Goal: Task Accomplishment & Management: Complete application form

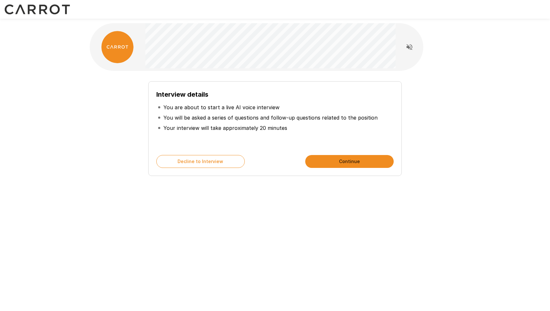
click at [349, 154] on div "Interview details You are about to start a live AI voice interview You will be …" at bounding box center [275, 128] width 254 height 95
click at [349, 159] on button "Continue" at bounding box center [350, 161] width 89 height 13
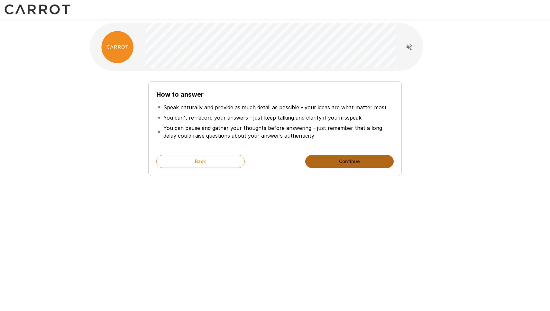
click at [350, 157] on button "Continue" at bounding box center [350, 161] width 89 height 13
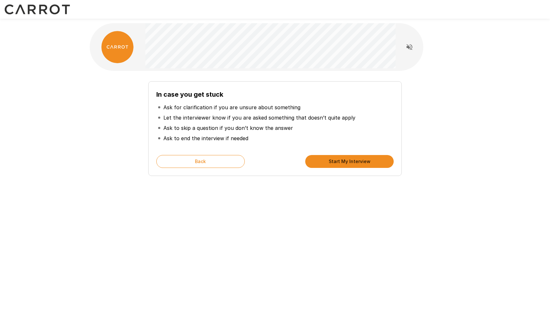
click at [351, 158] on button "Start My Interview" at bounding box center [350, 161] width 89 height 13
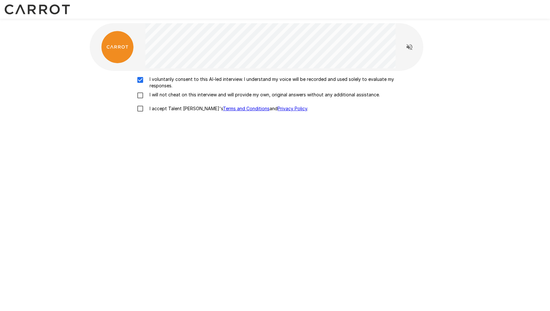
click at [141, 91] on div "I voluntarily consent to this AI-led interview. I understand my voice will be r…" at bounding box center [275, 95] width 366 height 39
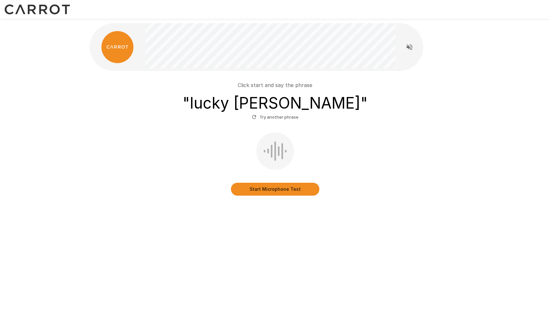
click at [285, 192] on button "Start Microphone Test" at bounding box center [275, 189] width 89 height 13
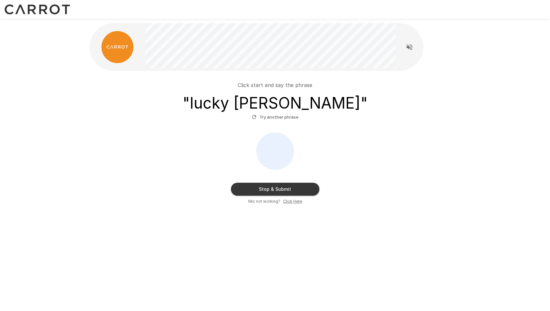
click at [284, 192] on button "Stop & Submit" at bounding box center [275, 189] width 89 height 13
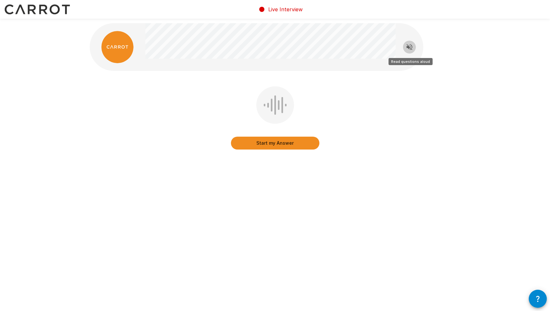
click at [409, 50] on icon "Read questions aloud" at bounding box center [410, 47] width 8 height 8
click at [276, 144] on button "Start my Answer" at bounding box center [275, 142] width 89 height 13
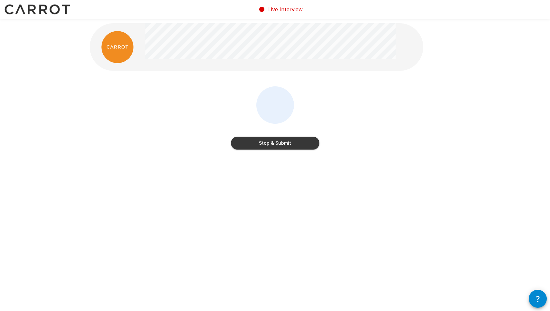
click at [279, 143] on button "Stop & Submit" at bounding box center [275, 142] width 89 height 13
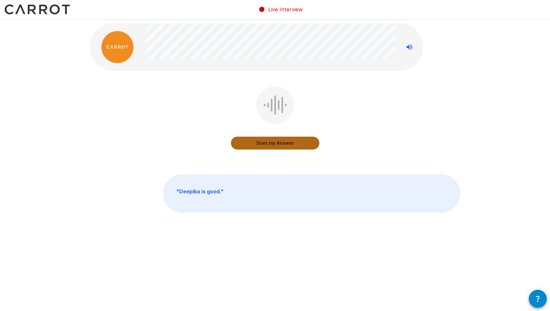
click at [277, 144] on button "Start my Answer" at bounding box center [275, 142] width 89 height 13
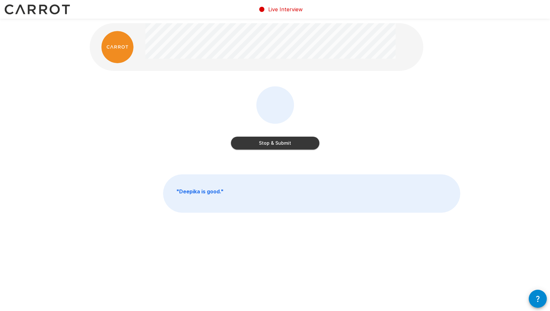
click at [277, 144] on button "Stop & Submit" at bounding box center [275, 142] width 89 height 13
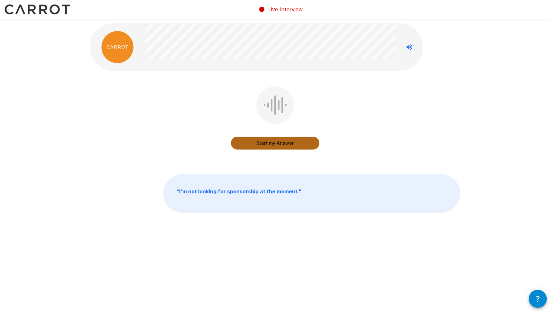
click at [275, 145] on button "Start my Answer" at bounding box center [275, 142] width 89 height 13
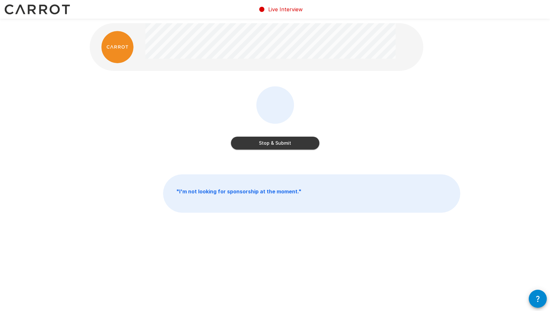
click at [273, 143] on button "Stop & Submit" at bounding box center [275, 142] width 89 height 13
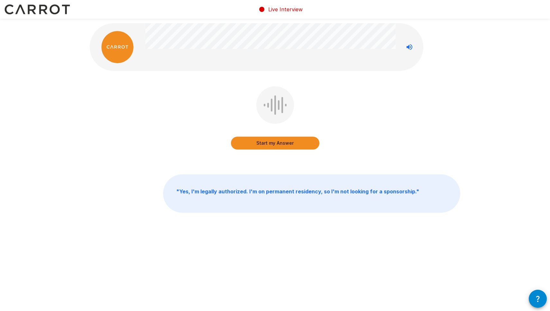
click at [283, 141] on button "Start my Answer" at bounding box center [275, 142] width 89 height 13
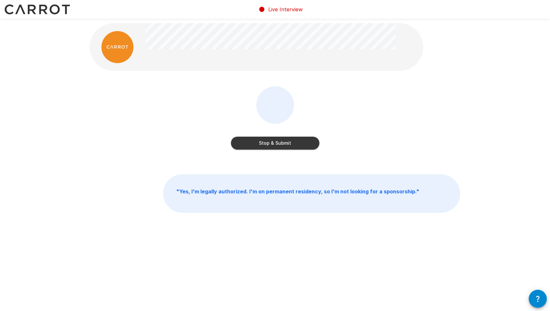
click at [277, 143] on button "Stop & Submit" at bounding box center [275, 142] width 89 height 13
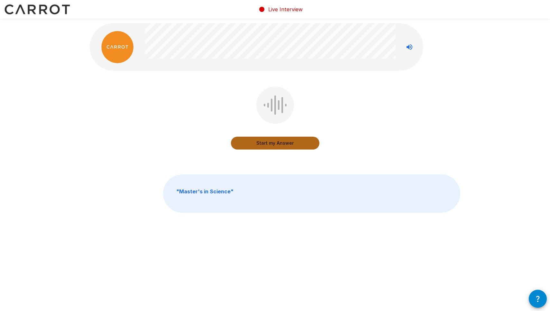
click at [285, 142] on button "Start my Answer" at bounding box center [275, 142] width 89 height 13
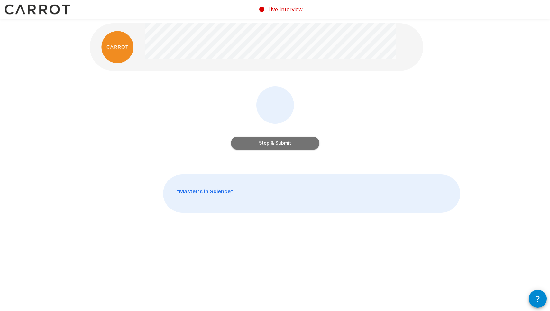
click at [293, 143] on button "Stop & Submit" at bounding box center [275, 142] width 89 height 13
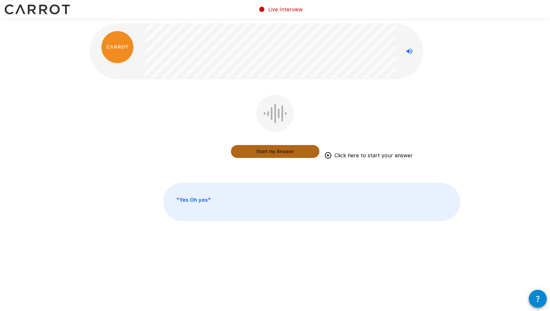
click at [284, 150] on button "Start my Answer" at bounding box center [275, 151] width 89 height 13
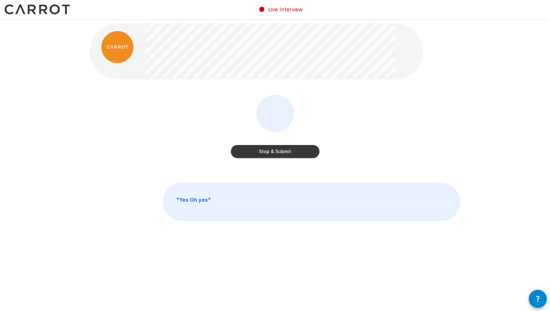
click at [284, 150] on button "Stop & Submit" at bounding box center [275, 151] width 89 height 13
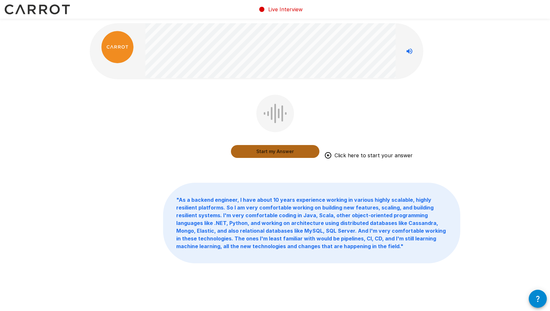
click at [279, 154] on button "Start my Answer" at bounding box center [275, 151] width 89 height 13
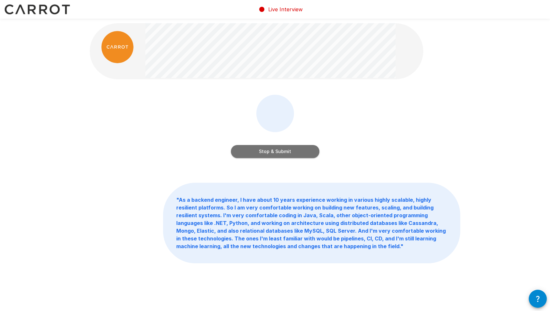
click at [269, 149] on button "Stop & Submit" at bounding box center [275, 151] width 89 height 13
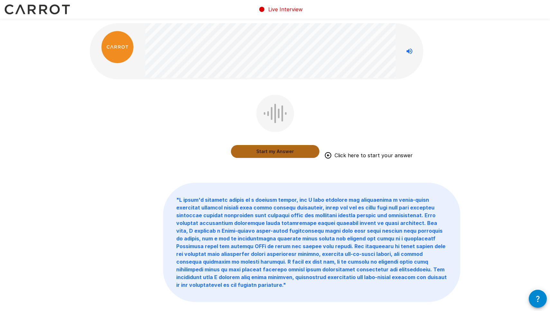
click at [274, 153] on button "Start my Answer" at bounding box center [275, 151] width 89 height 13
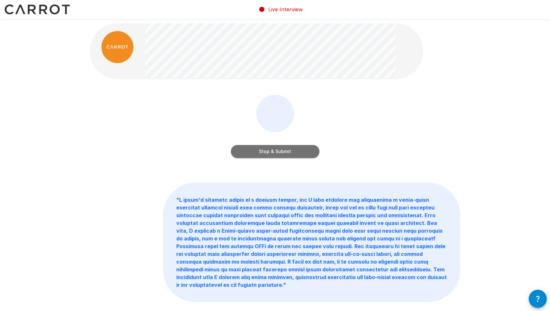
click at [278, 149] on button "Stop & Submit" at bounding box center [275, 151] width 89 height 13
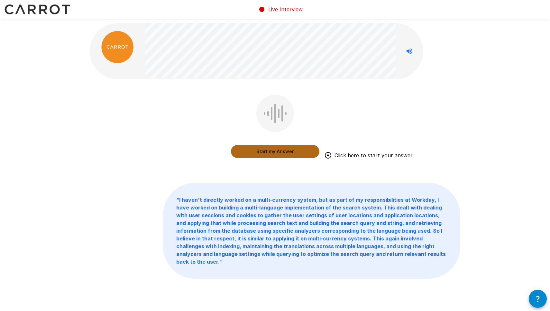
click at [278, 150] on button "Start my Answer" at bounding box center [275, 151] width 89 height 13
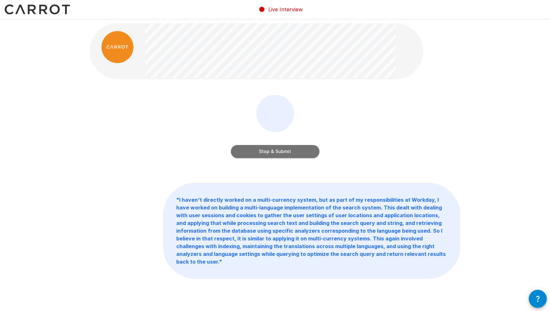
click at [266, 152] on button "Stop & Submit" at bounding box center [275, 151] width 89 height 13
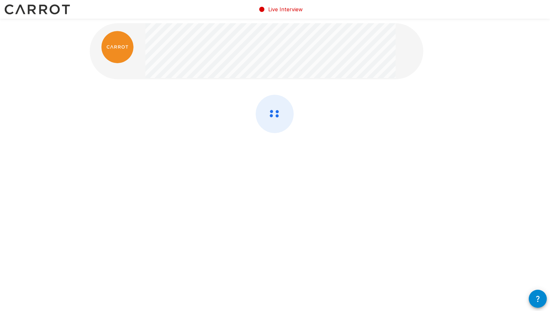
click at [330, 141] on div at bounding box center [275, 131] width 371 height 72
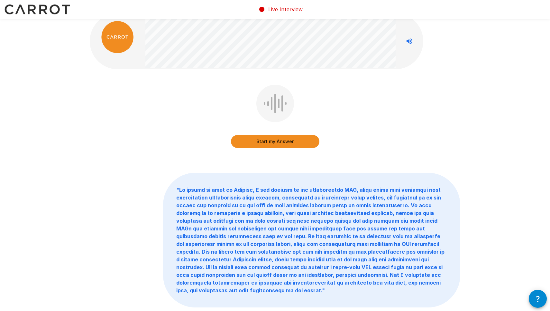
scroll to position [12, 0]
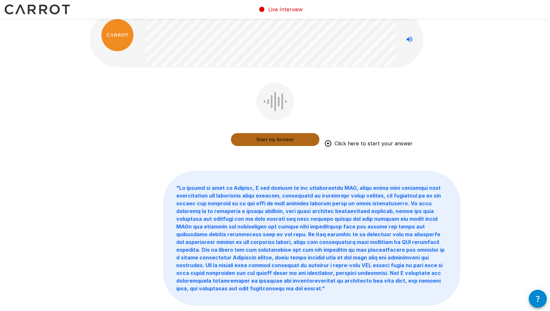
click at [275, 139] on button "Start my Answer" at bounding box center [275, 139] width 89 height 13
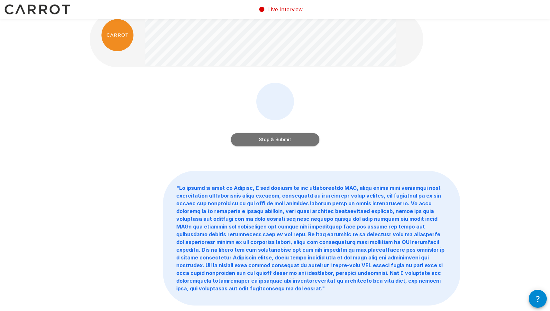
click at [286, 138] on button "Stop & Submit" at bounding box center [275, 139] width 89 height 13
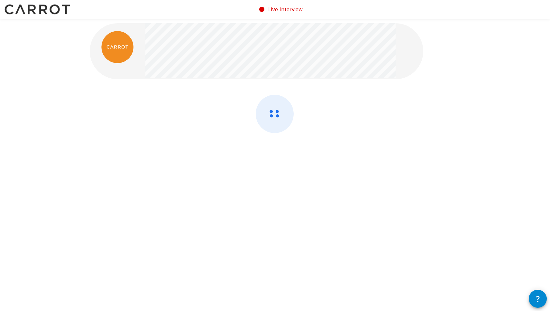
scroll to position [0, 0]
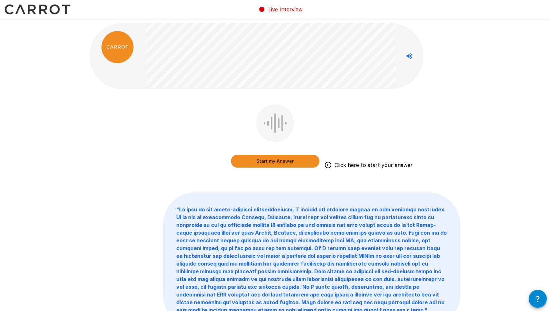
drag, startPoint x: 268, startPoint y: 161, endPoint x: 167, endPoint y: 145, distance: 101.7
click at [167, 145] on div "Start my Answer Click here to start your answer" at bounding box center [275, 140] width 371 height 72
click at [285, 161] on button "Start my Answer" at bounding box center [275, 161] width 89 height 13
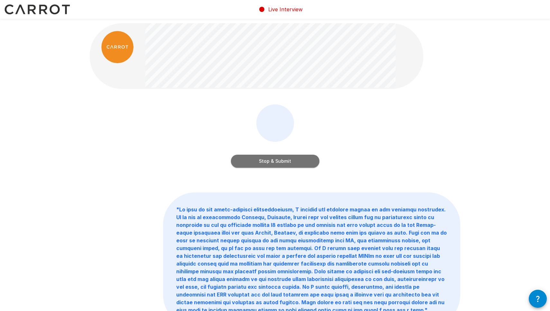
click at [277, 162] on button "Stop & Submit" at bounding box center [275, 161] width 89 height 13
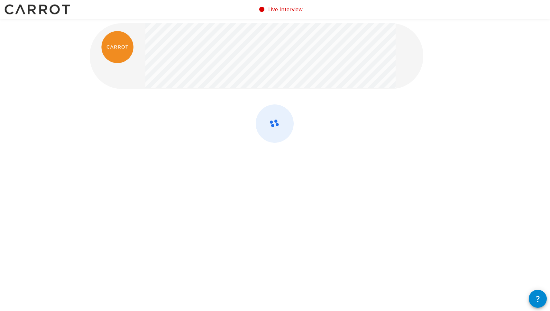
click at [363, 99] on div at bounding box center [275, 114] width 386 height 228
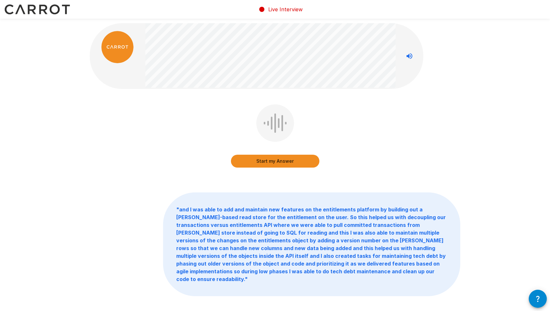
click at [489, 148] on div "Start my Answer " and I was able to add and maintain new features on the entitl…" at bounding box center [275, 173] width 550 height 347
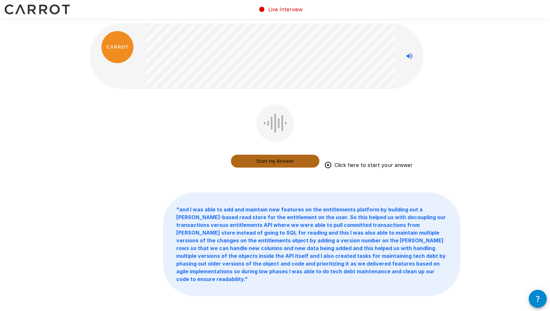
click at [282, 160] on button "Start my Answer" at bounding box center [275, 161] width 89 height 13
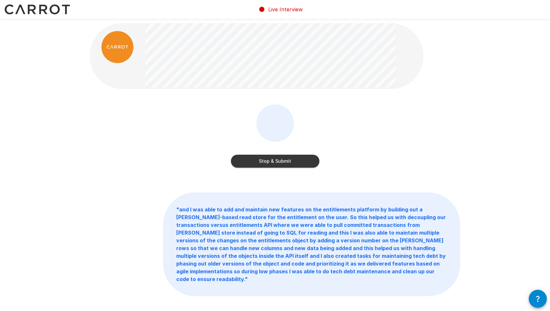
click at [282, 161] on button "Stop & Submit" at bounding box center [275, 161] width 89 height 13
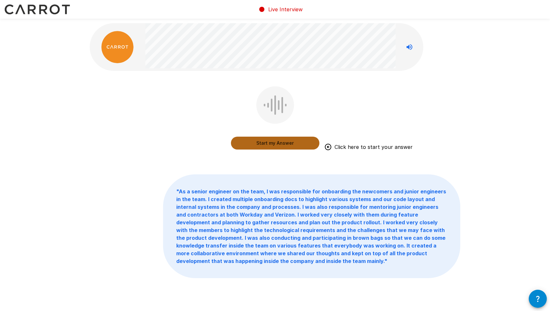
click at [277, 144] on button "Start my Answer" at bounding box center [275, 142] width 89 height 13
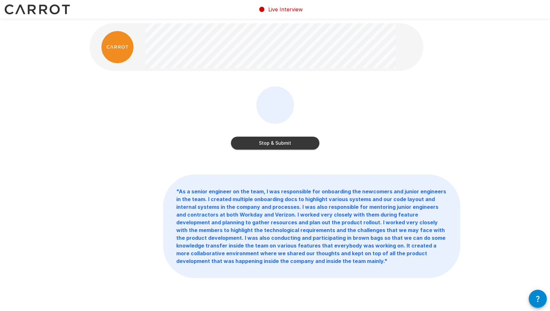
click at [281, 144] on button "Stop & Submit" at bounding box center [275, 142] width 89 height 13
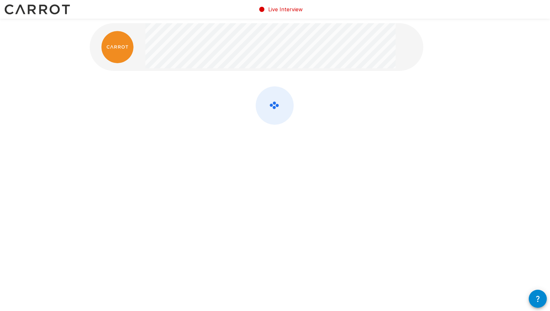
click at [383, 120] on div at bounding box center [275, 122] width 371 height 72
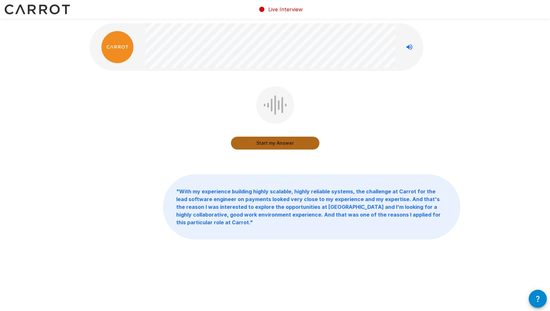
click at [287, 143] on button "Start my Answer" at bounding box center [275, 142] width 89 height 13
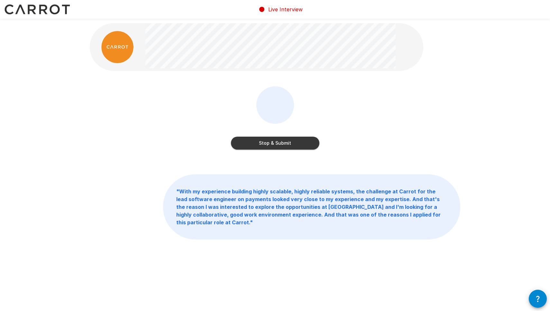
click at [279, 143] on button "Stop & Submit" at bounding box center [275, 142] width 89 height 13
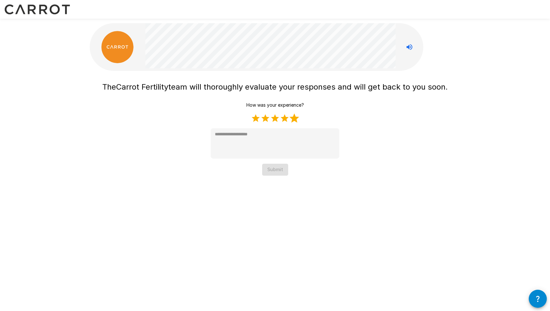
click at [293, 118] on label "5 Stars" at bounding box center [295, 118] width 10 height 10
type textarea "*"
click at [284, 168] on button "Submit" at bounding box center [275, 170] width 26 height 12
